Goal: Task Accomplishment & Management: Complete application form

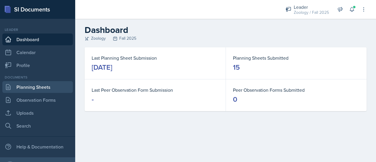
click at [45, 91] on link "Planning Sheets" at bounding box center [37, 87] width 71 height 12
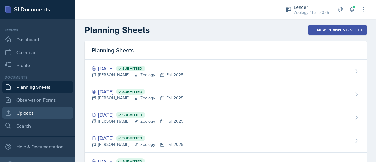
click at [37, 115] on link "Uploads" at bounding box center [37, 113] width 71 height 12
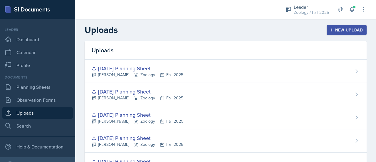
click at [338, 28] on div "New Upload" at bounding box center [347, 30] width 33 height 5
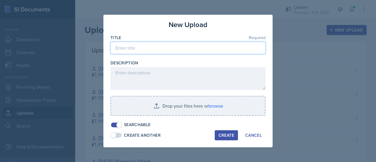
click at [153, 49] on input at bounding box center [188, 48] width 155 height 12
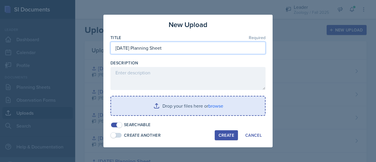
type input "[DATE] Planning Sheet"
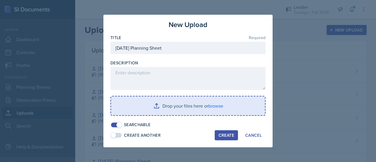
click at [168, 100] on input "file" at bounding box center [188, 105] width 154 height 19
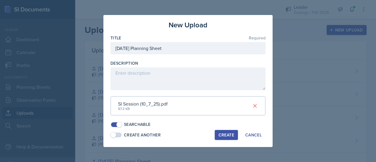
click at [228, 135] on div "Create" at bounding box center [227, 135] width 16 height 5
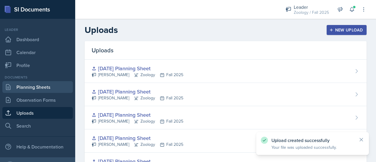
click at [39, 89] on link "Planning Sheets" at bounding box center [37, 87] width 71 height 12
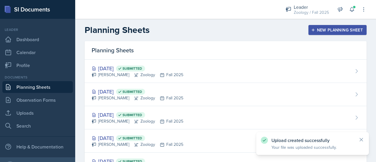
click at [344, 29] on div "New Planning Sheet" at bounding box center [338, 30] width 51 height 5
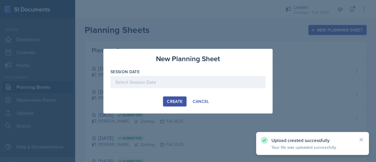
click at [191, 77] on div at bounding box center [188, 82] width 155 height 12
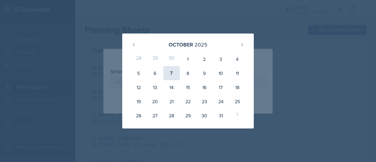
click at [167, 76] on div "7" at bounding box center [172, 73] width 16 height 14
type input "[DATE]"
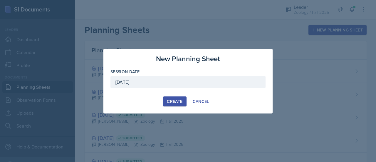
click at [176, 103] on div "Create" at bounding box center [175, 101] width 16 height 5
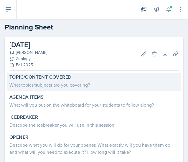
click at [87, 78] on div "Topic/Content Covered" at bounding box center [93, 77] width 169 height 6
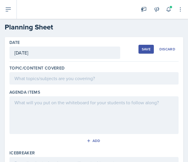
click at [61, 81] on div at bounding box center [93, 78] width 169 height 12
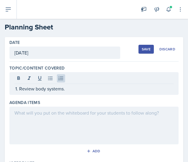
click at [56, 132] on div at bounding box center [93, 125] width 169 height 38
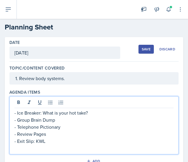
scroll to position [11, 0]
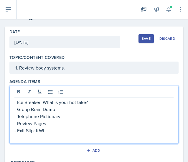
click at [44, 136] on p at bounding box center [93, 137] width 159 height 7
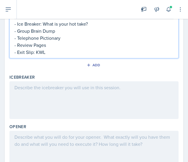
scroll to position [91, 0]
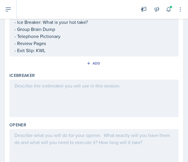
click at [51, 94] on div at bounding box center [93, 98] width 169 height 38
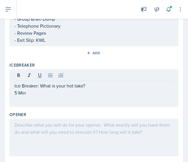
click at [36, 131] on div at bounding box center [93, 138] width 169 height 38
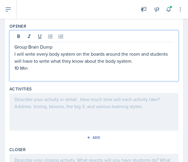
scroll to position [179, 0]
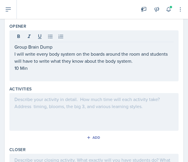
click at [44, 110] on div at bounding box center [93, 112] width 169 height 38
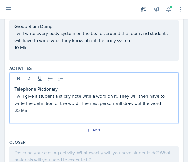
scroll to position [241, 0]
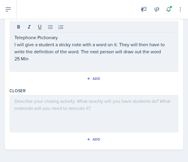
click at [68, 117] on div at bounding box center [93, 114] width 169 height 38
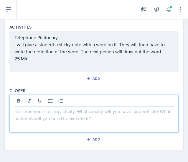
scroll to position [236, 0]
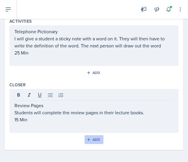
click at [95, 139] on div "Add" at bounding box center [94, 139] width 13 height 5
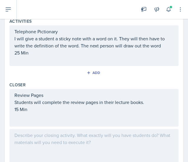
click at [59, 138] on div at bounding box center [93, 148] width 169 height 38
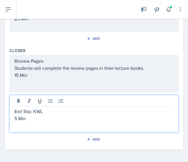
scroll to position [0, 0]
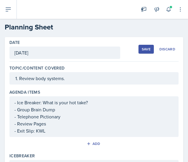
click at [144, 51] on div "Save" at bounding box center [145, 49] width 9 height 5
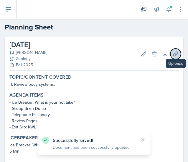
click at [172, 55] on icon at bounding box center [175, 54] width 6 height 6
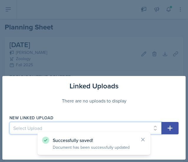
click at [56, 130] on select "Select Upload [DATE] Planning Sheet [DATE] Planning Sheet [DATE] Planning Sheet…" at bounding box center [85, 128] width 152 height 12
select select "104ebad5-3858-4bb9-b3f2-6dbb65340762"
click at [9, 122] on select "Select Upload [DATE] Planning Sheet [DATE] Planning Sheet [DATE] Planning Sheet…" at bounding box center [85, 128] width 152 height 12
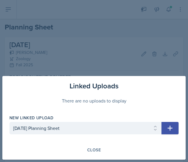
click at [144, 139] on icon at bounding box center [143, 139] width 6 height 6
click at [168, 132] on button "button" at bounding box center [169, 128] width 17 height 12
select select
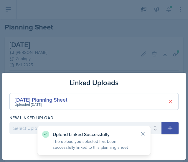
click at [144, 131] on icon at bounding box center [143, 134] width 6 height 6
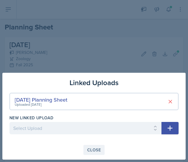
click at [93, 152] on div "Close" at bounding box center [94, 149] width 14 height 5
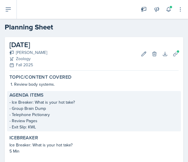
scroll to position [180, 0]
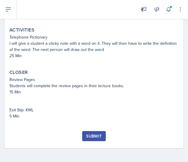
click at [91, 132] on button "Submit" at bounding box center [93, 136] width 23 height 10
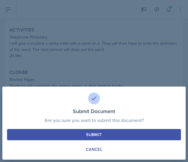
click at [101, 132] on div "Submit" at bounding box center [94, 134] width 16 height 6
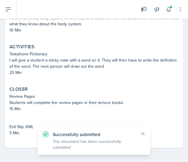
scroll to position [163, 0]
